Goal: Task Accomplishment & Management: Manage account settings

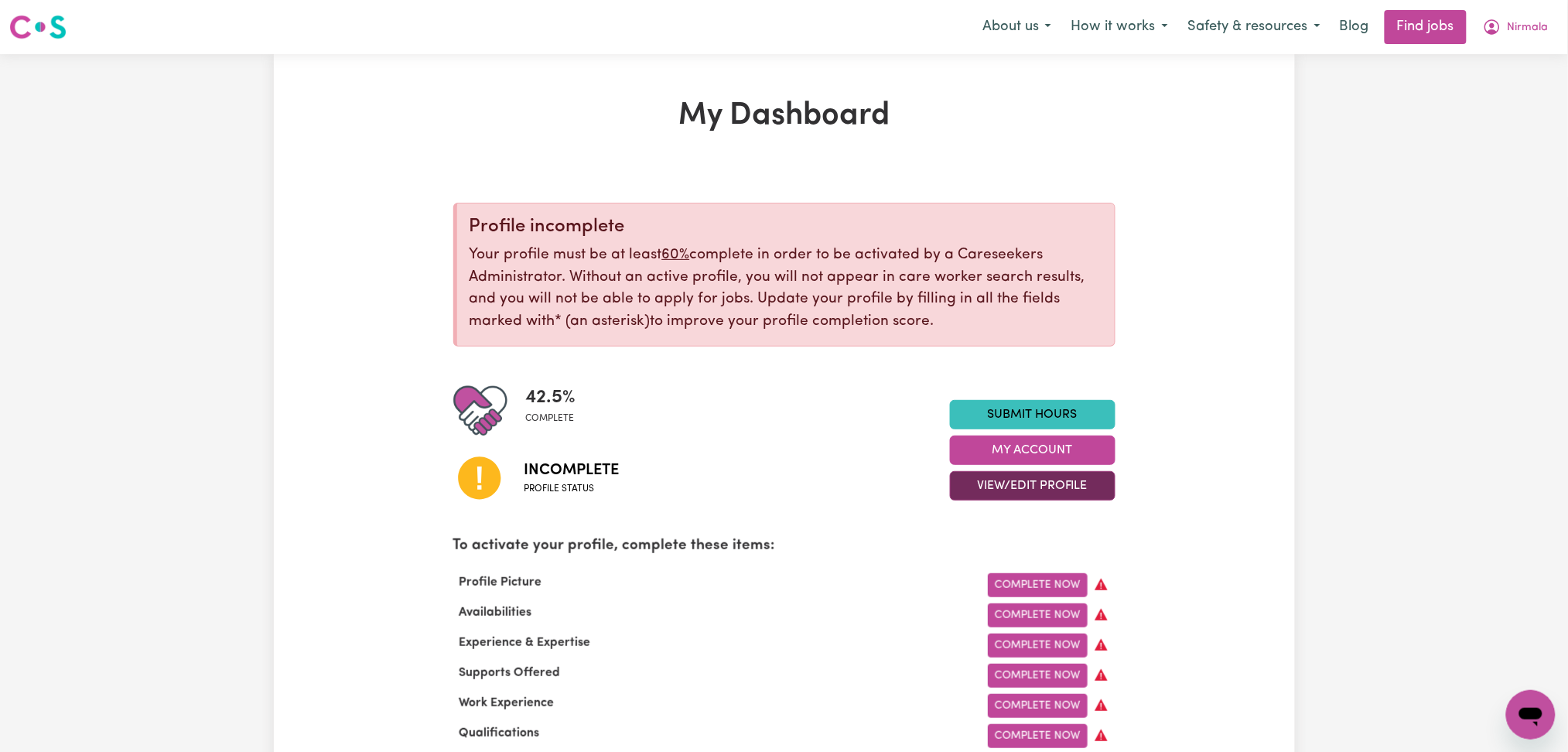
click at [967, 489] on button "View/Edit Profile" at bounding box center [1033, 486] width 166 height 30
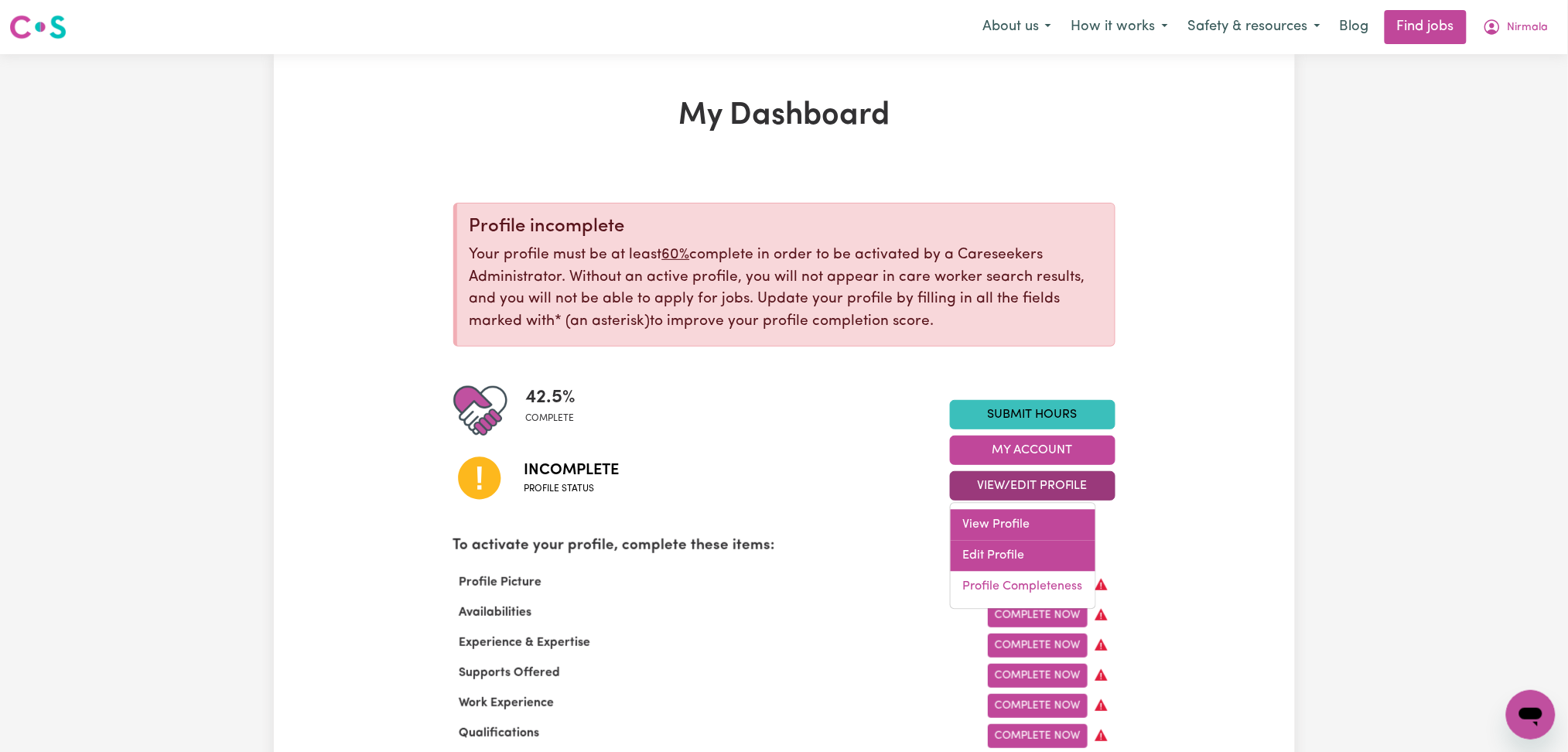
click at [975, 540] on div "View Profile Edit Profile Profile Completeness" at bounding box center [1023, 557] width 146 height 107
click at [982, 550] on link "Edit Profile" at bounding box center [1022, 556] width 145 height 31
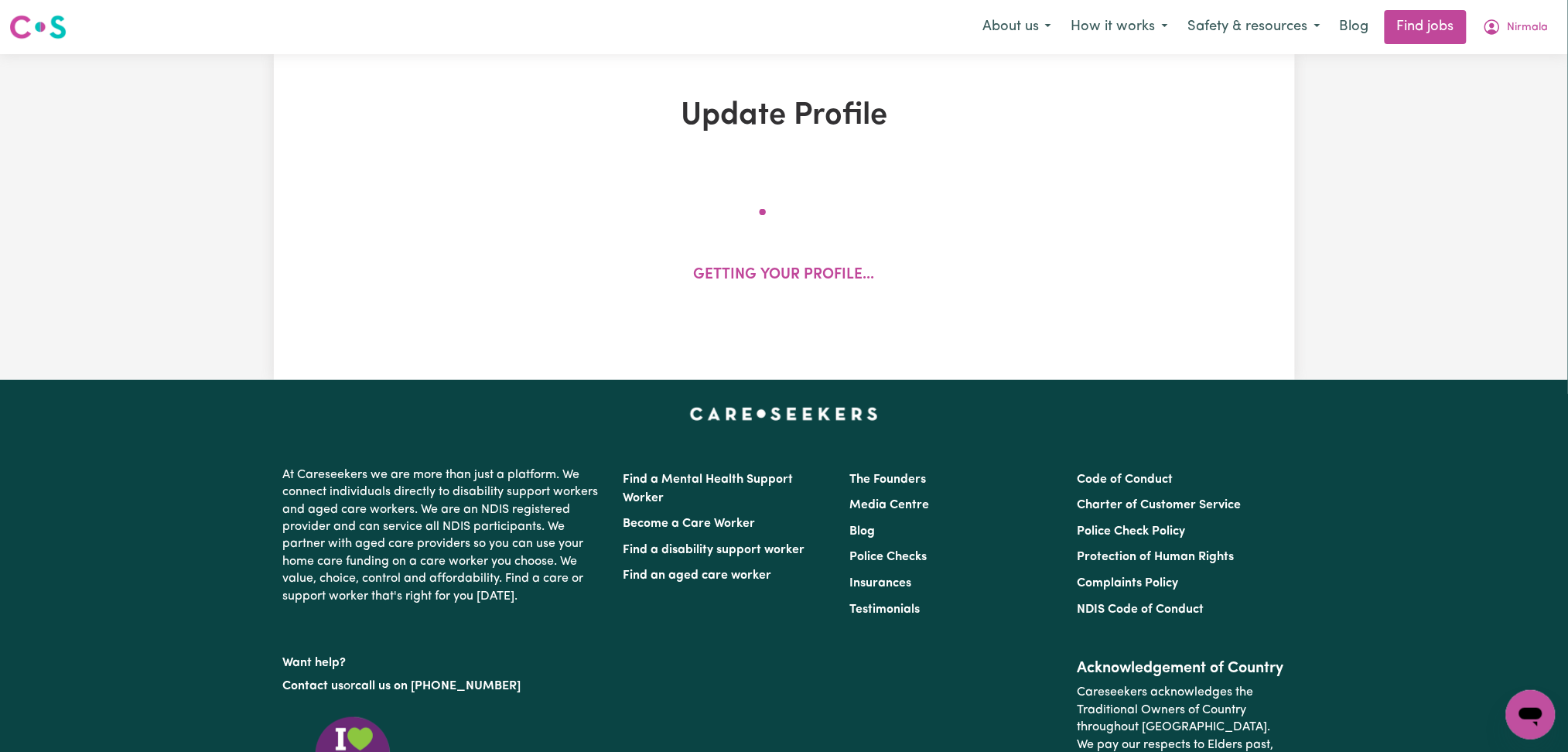
select select "[DEMOGRAPHIC_DATA]"
select select "[DEMOGRAPHIC_DATA] Citizen"
select select "Studying a healthcare related degree or qualification"
select select "45"
select select "50"
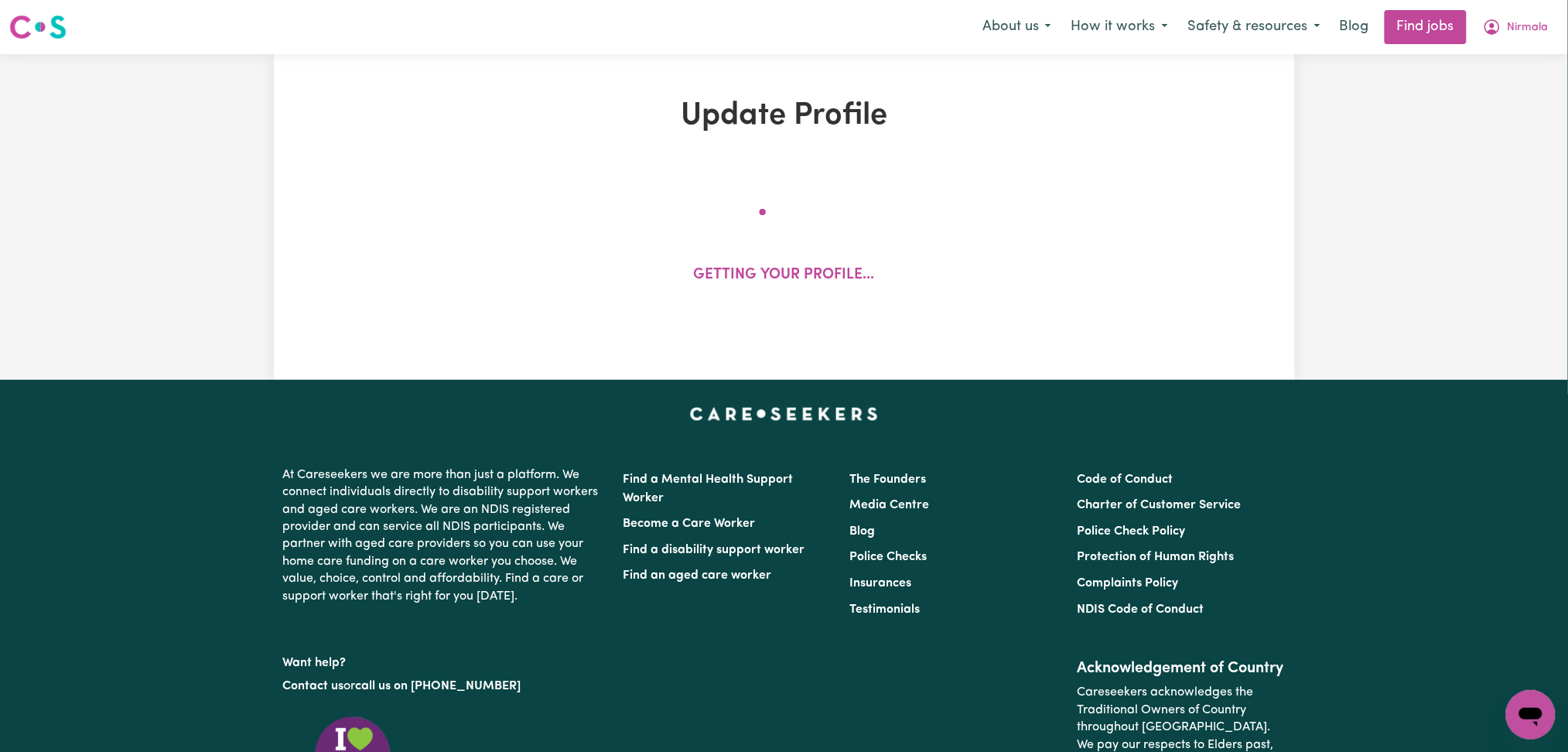
select select "50"
select select "65"
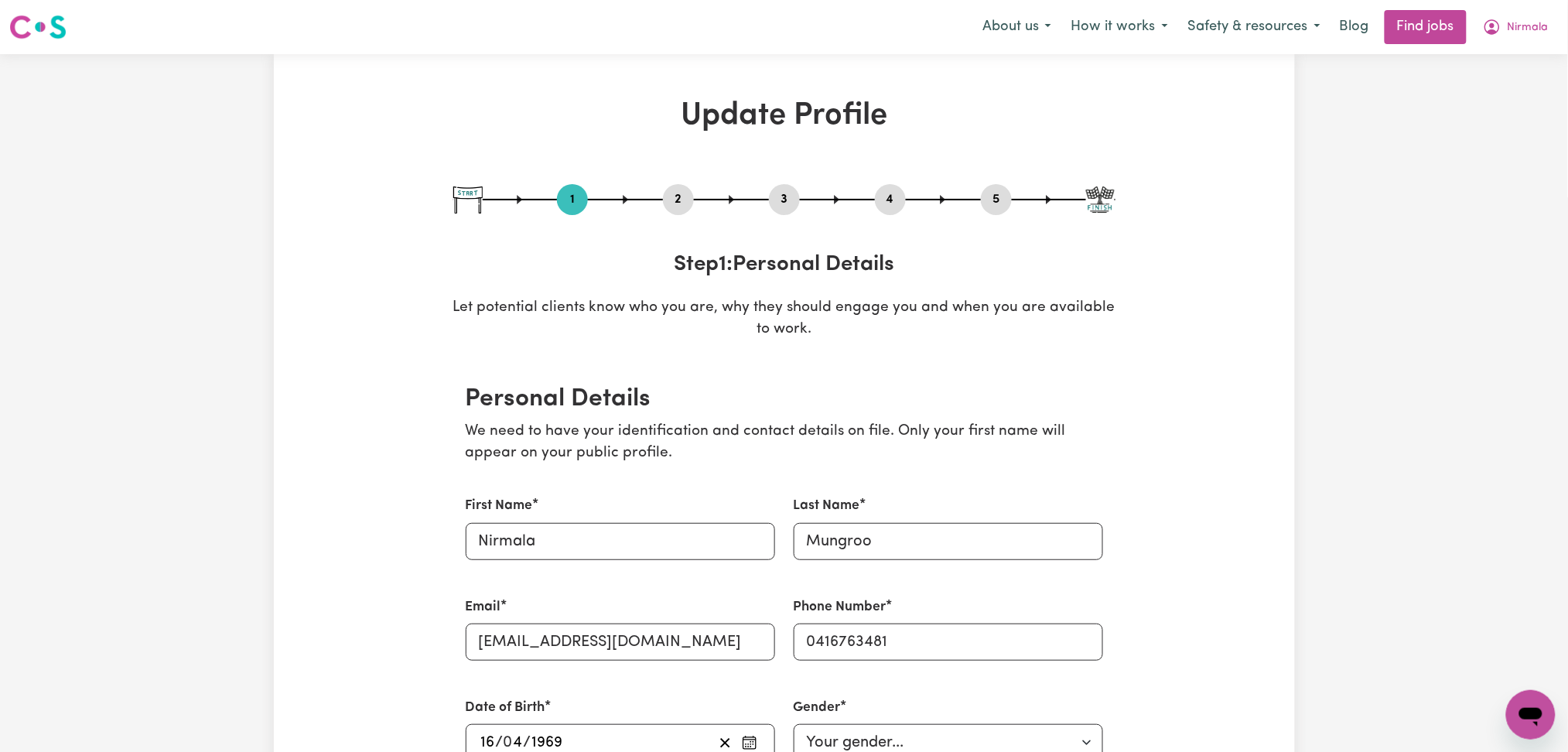
click at [663, 195] on button "2" at bounding box center [678, 199] width 31 height 20
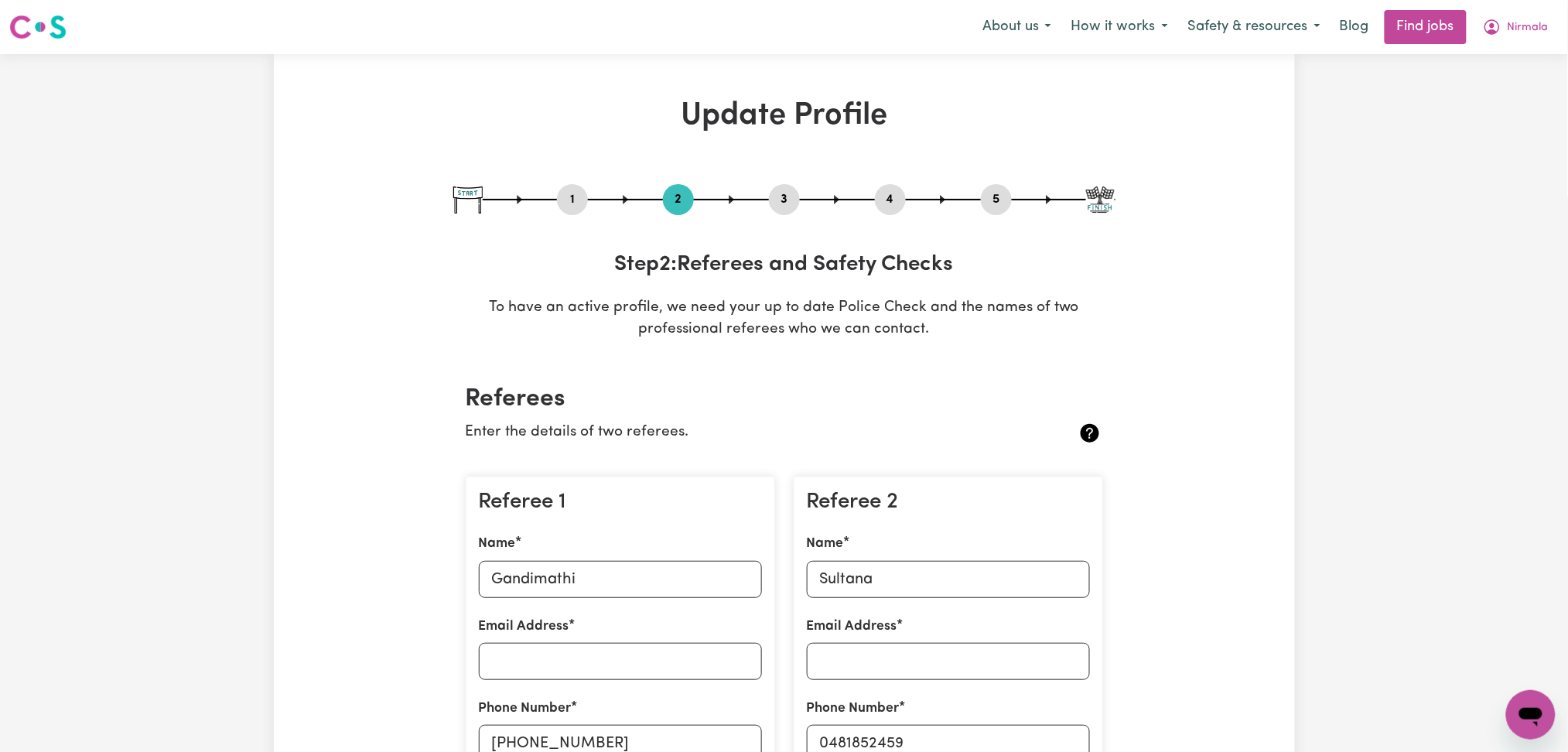
scroll to position [309, 0]
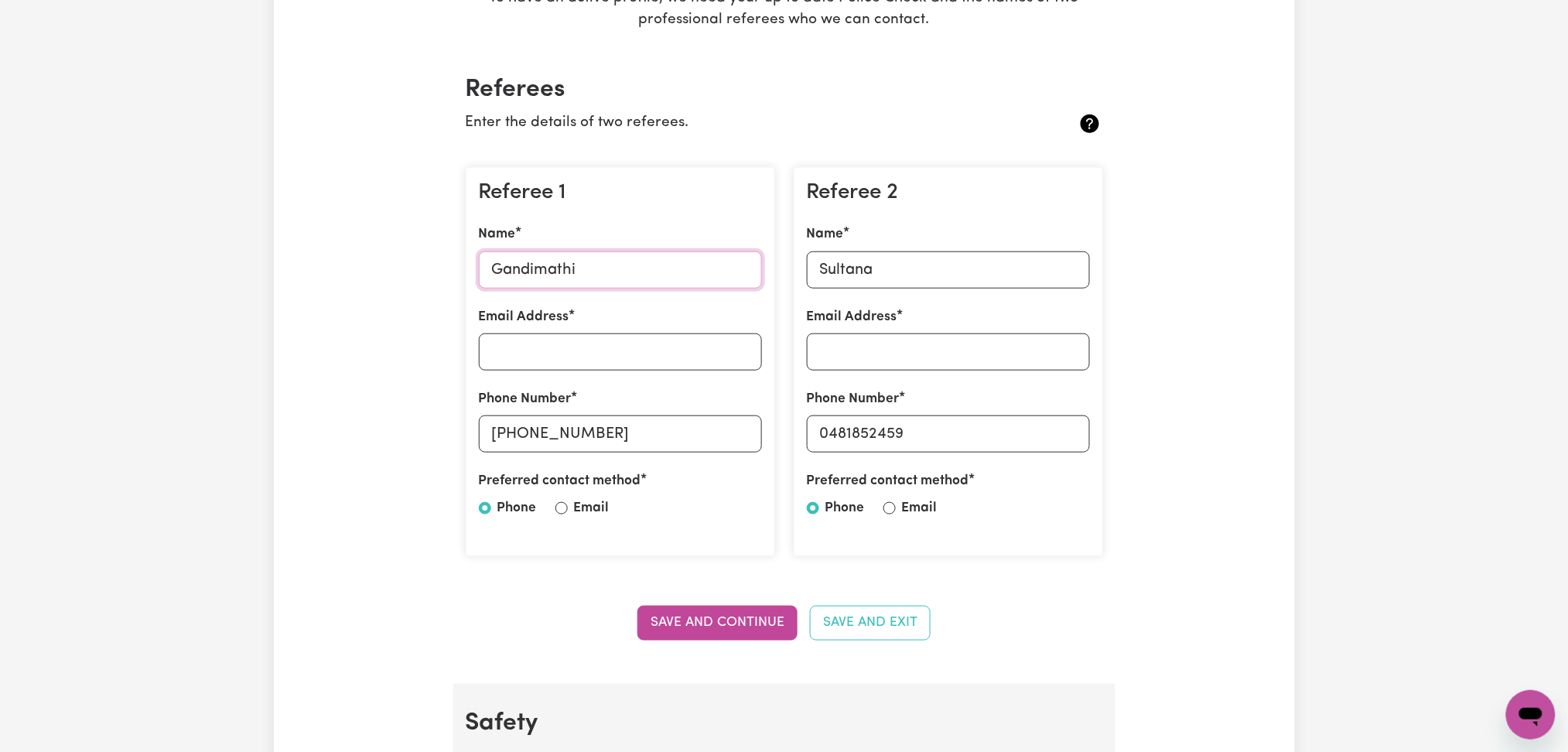
click at [589, 280] on input "Gandimathi" at bounding box center [620, 270] width 283 height 37
drag, startPoint x: 512, startPoint y: 439, endPoint x: 748, endPoint y: 439, distance: 236.0
click at [748, 439] on input "[PHONE_NUMBER]" at bounding box center [620, 434] width 283 height 37
click at [942, 281] on input "Sultana" at bounding box center [948, 270] width 283 height 37
drag, startPoint x: 831, startPoint y: 434, endPoint x: 1000, endPoint y: 434, distance: 169.0
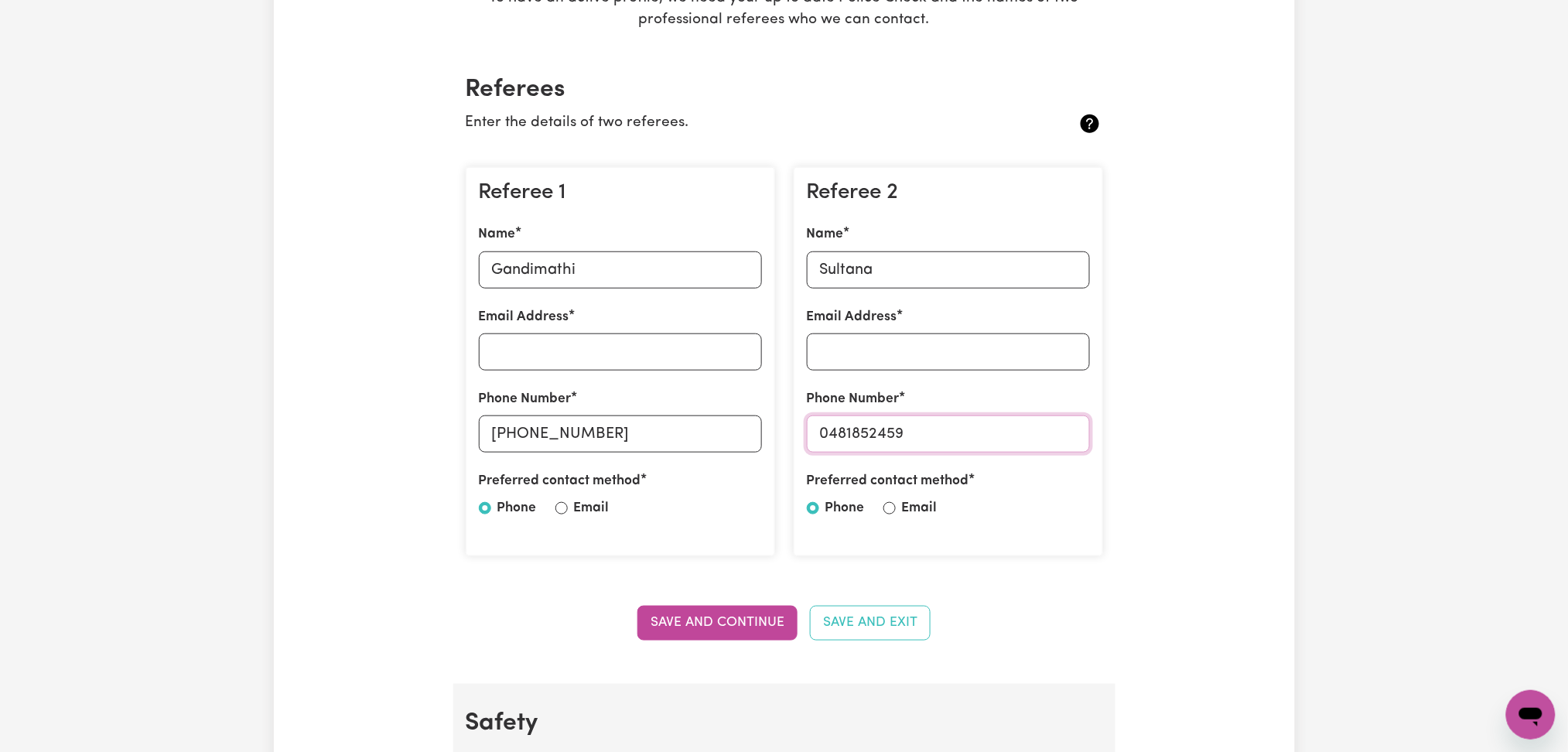
click at [1000, 434] on input "0481852459" at bounding box center [948, 434] width 283 height 37
drag, startPoint x: 837, startPoint y: 167, endPoint x: 843, endPoint y: 181, distance: 15.2
click at [837, 171] on div "Referee 2 Name Sultana Email Address Phone Number [PHONE_NUMBER] Preferred cont…" at bounding box center [948, 362] width 309 height 390
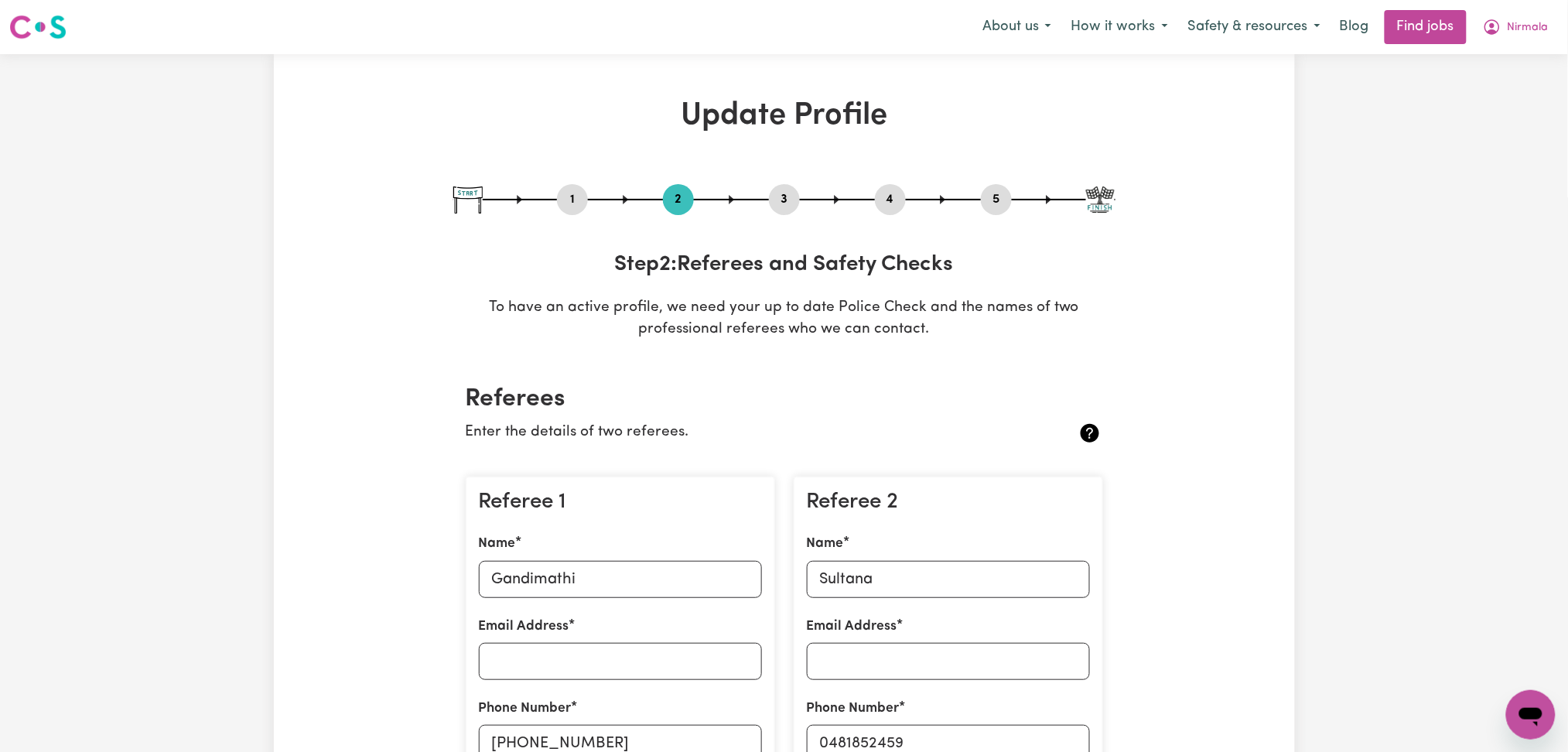
drag, startPoint x: 1018, startPoint y: 201, endPoint x: 1003, endPoint y: 203, distance: 15.1
click at [1017, 202] on div "1 2 3 4 5" at bounding box center [785, 199] width 662 height 31
click at [999, 203] on button "5" at bounding box center [996, 199] width 31 height 20
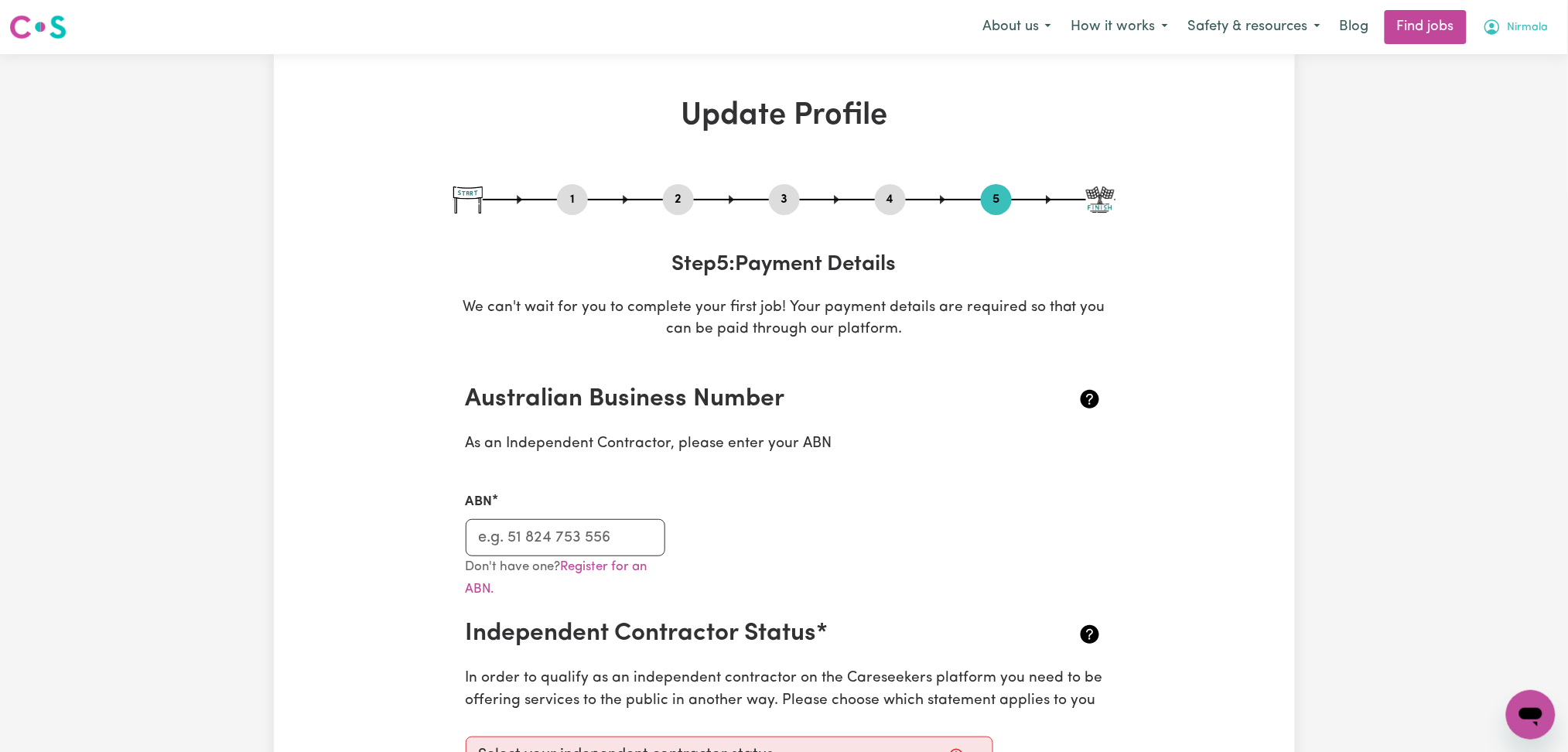
click at [1550, 32] on button "Nirmala" at bounding box center [1516, 26] width 86 height 32
click at [1515, 107] on link "Logout" at bounding box center [1497, 118] width 123 height 30
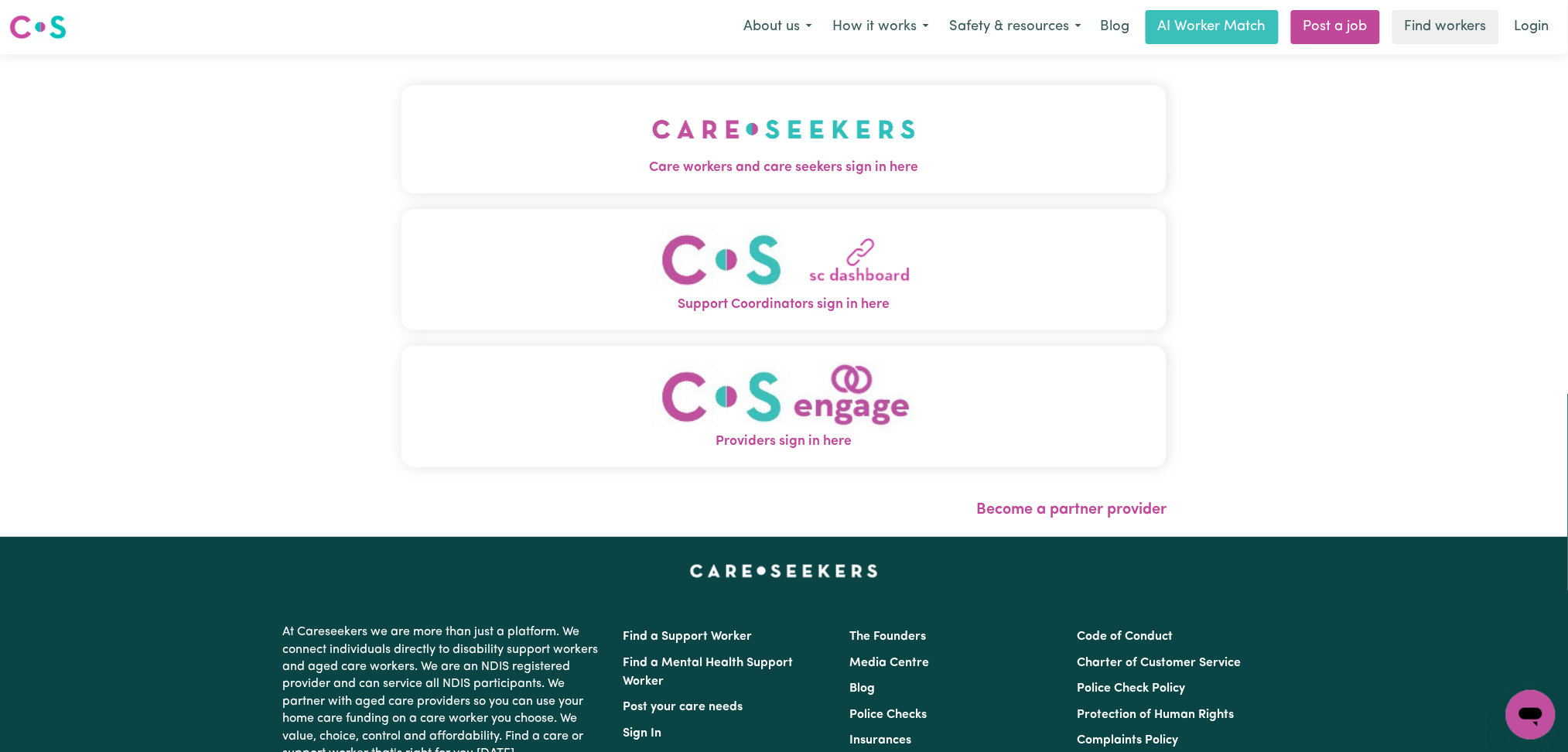
click at [475, 215] on button "Support Coordinators sign in here" at bounding box center [784, 269] width 766 height 122
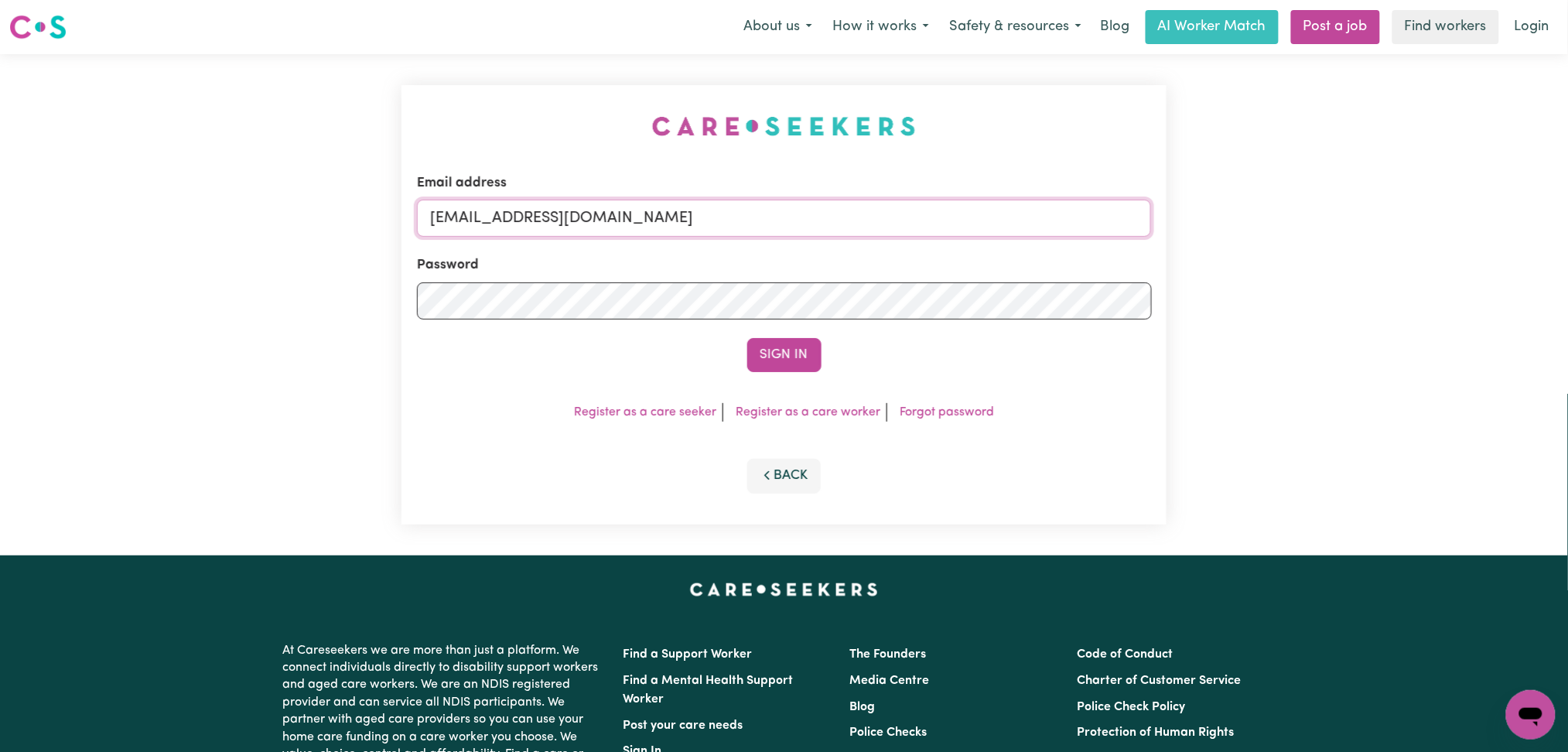
click at [465, 227] on input "[EMAIL_ADDRESS][DOMAIN_NAME]" at bounding box center [784, 218] width 735 height 37
drag, startPoint x: 508, startPoint y: 216, endPoint x: 912, endPoint y: 216, distance: 404.0
click at [914, 216] on input "Superuser~[EMAIL_ADDRESS][DOMAIN_NAME]" at bounding box center [784, 218] width 735 height 37
type input "Superuser~[EMAIL_ADDRESS][DOMAIN_NAME]"
click at [800, 357] on button "Sign In" at bounding box center [784, 355] width 74 height 34
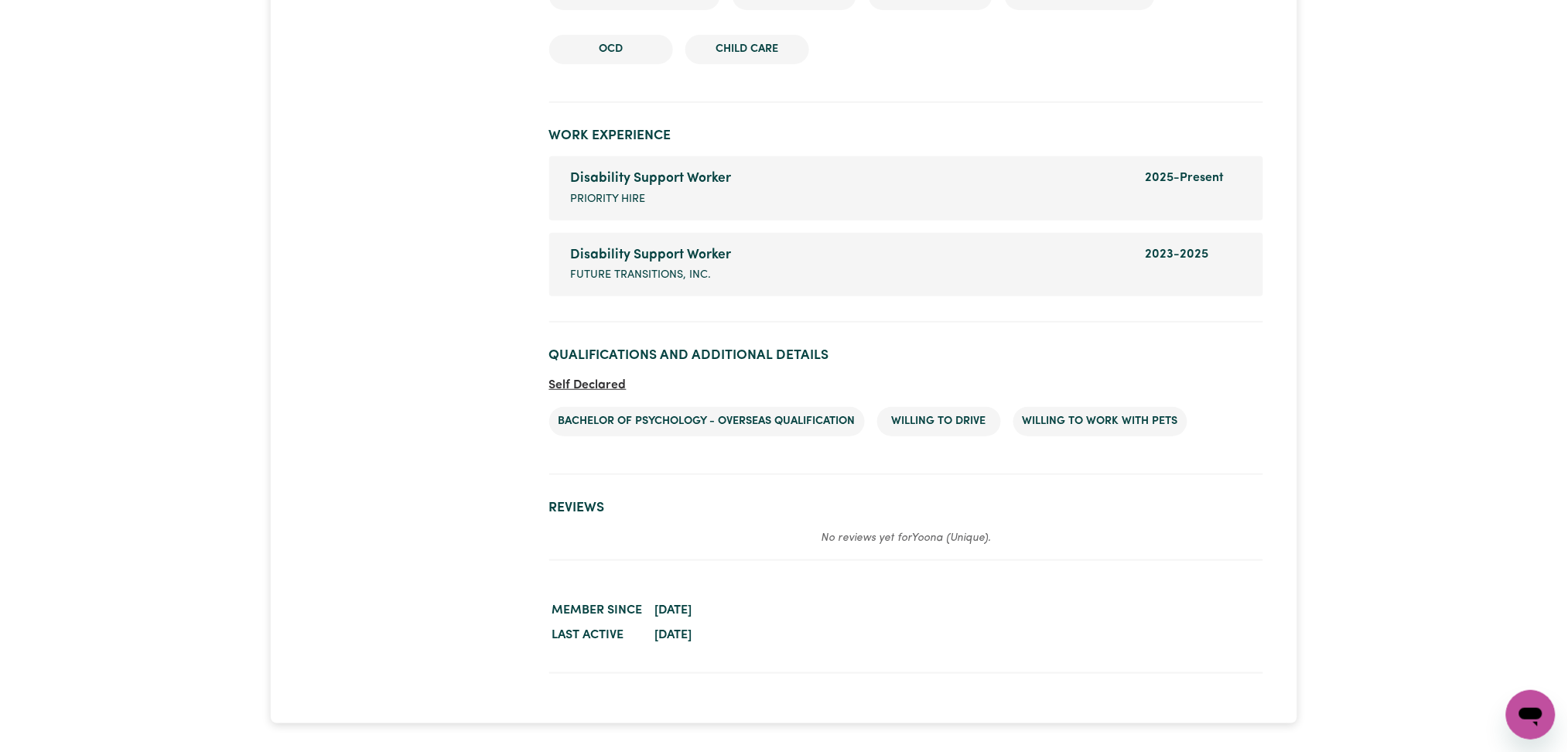
scroll to position [2353, 0]
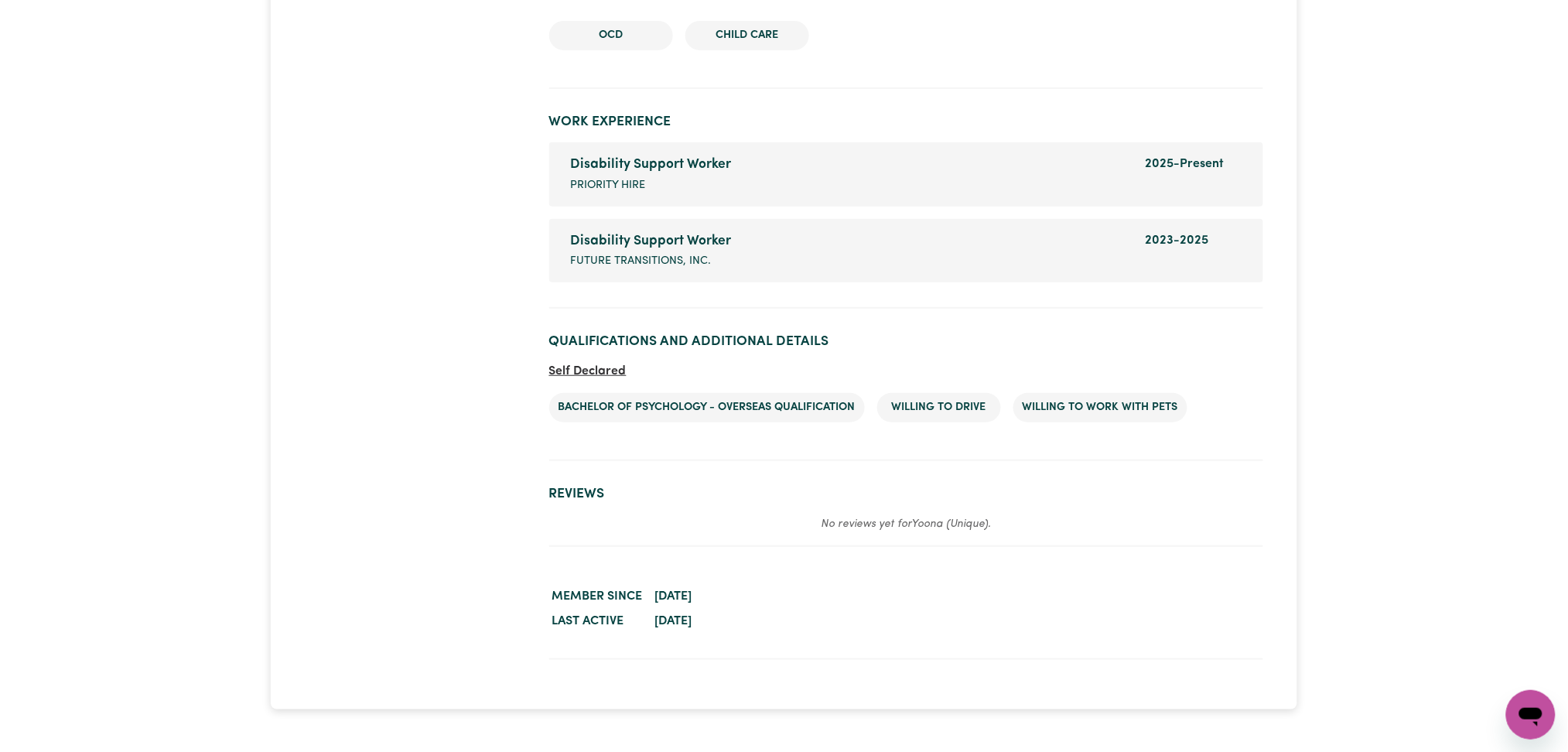
drag, startPoint x: 1574, startPoint y: 60, endPoint x: 1508, endPoint y: 514, distance: 458.8
